Goal: Check status: Check status

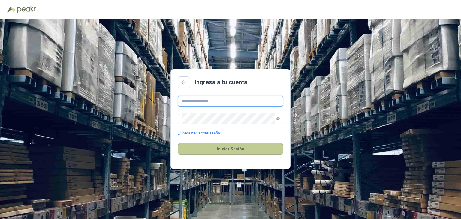
type input "**********"
click at [251, 148] on button "Iniciar Sesión" at bounding box center [230, 148] width 105 height 11
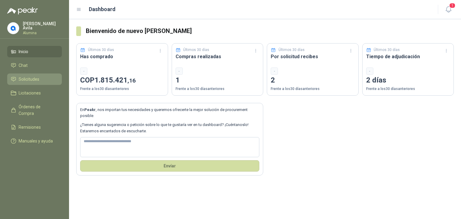
click at [34, 78] on span "Solicitudes" at bounding box center [29, 79] width 21 height 7
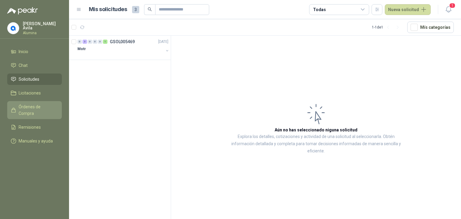
click at [31, 105] on span "Órdenes de Compra" at bounding box center [37, 109] width 37 height 13
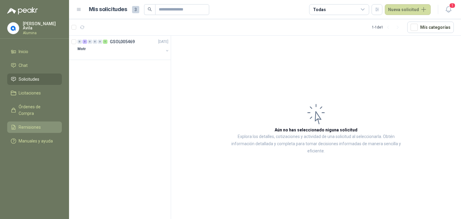
click at [35, 121] on link "Remisiones" at bounding box center [34, 126] width 55 height 11
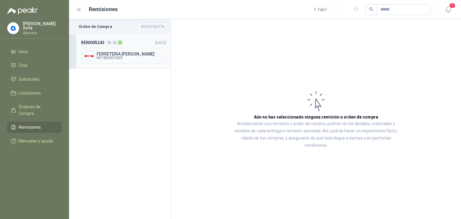
click at [125, 57] on span "NIT 830037039" at bounding box center [130, 58] width 67 height 4
